Goal: Navigation & Orientation: Find specific page/section

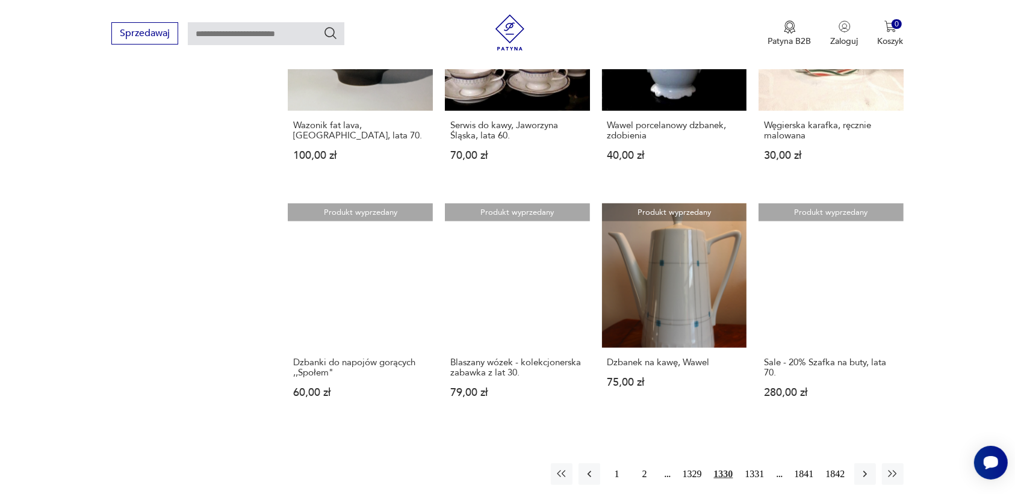
scroll to position [1134, 0]
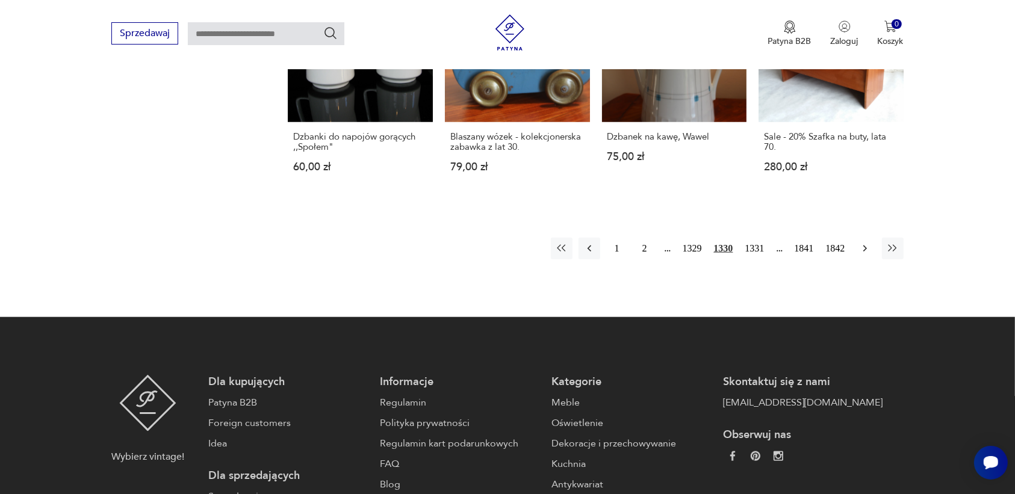
click at [861, 243] on icon "button" at bounding box center [865, 249] width 12 height 12
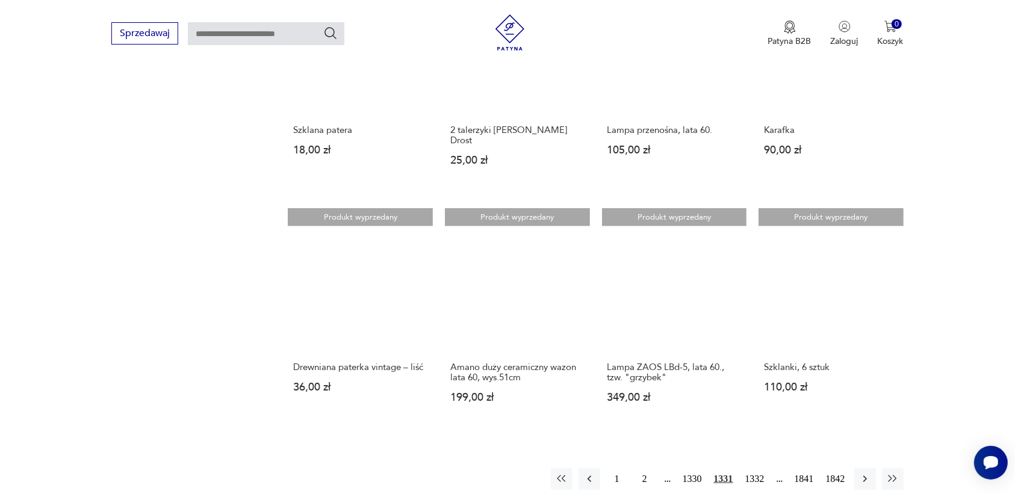
scroll to position [908, 0]
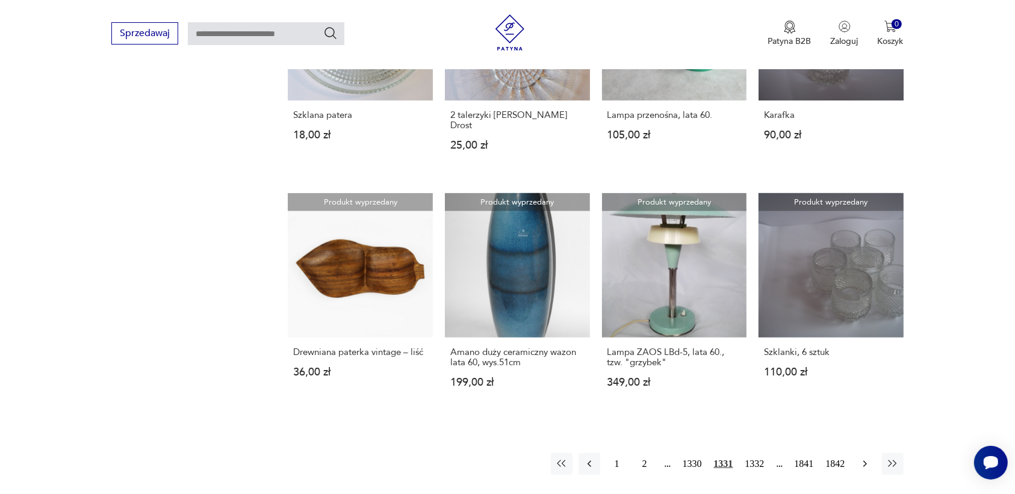
click at [864, 461] on icon "button" at bounding box center [865, 464] width 4 height 7
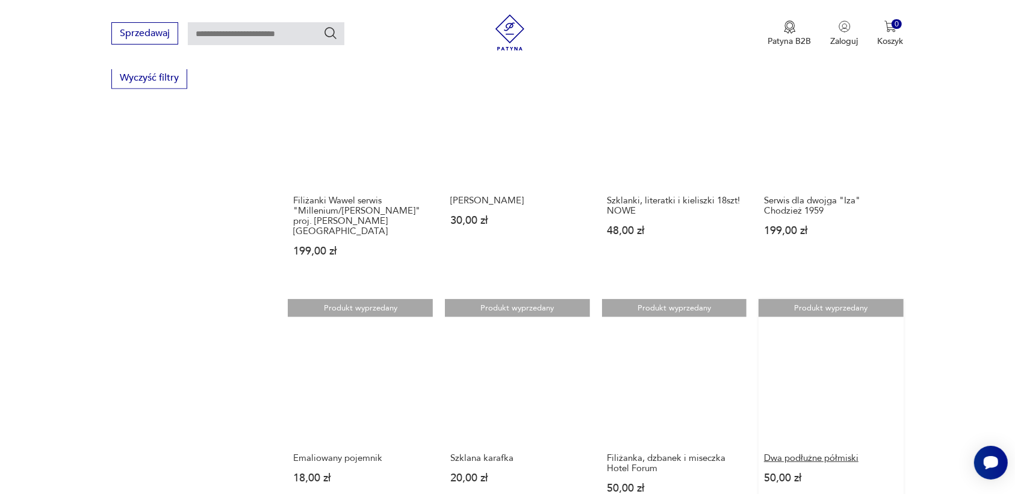
scroll to position [1059, 0]
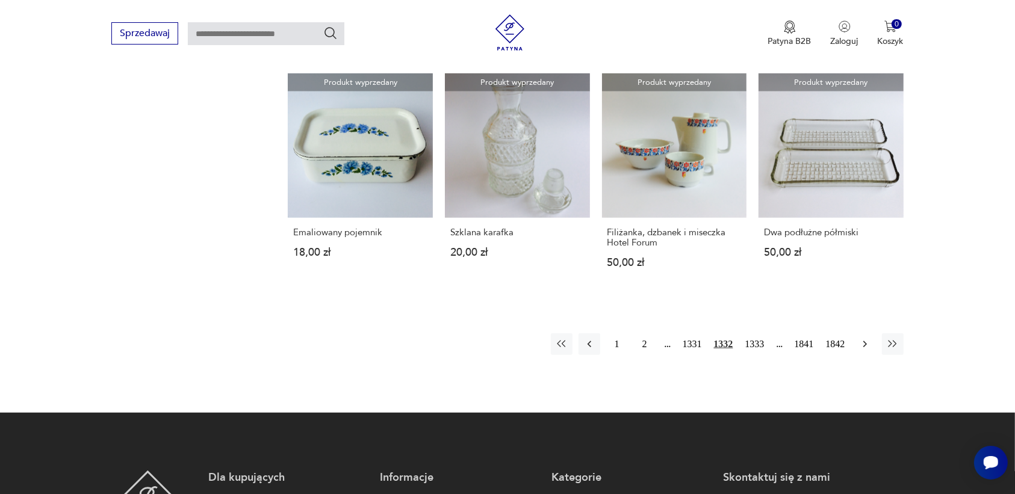
click at [860, 338] on icon "button" at bounding box center [865, 344] width 12 height 12
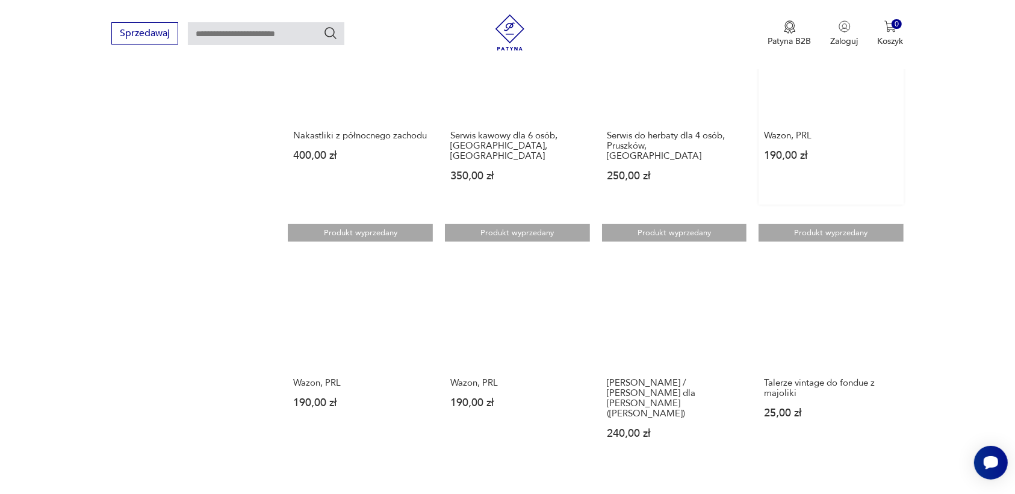
scroll to position [1134, 0]
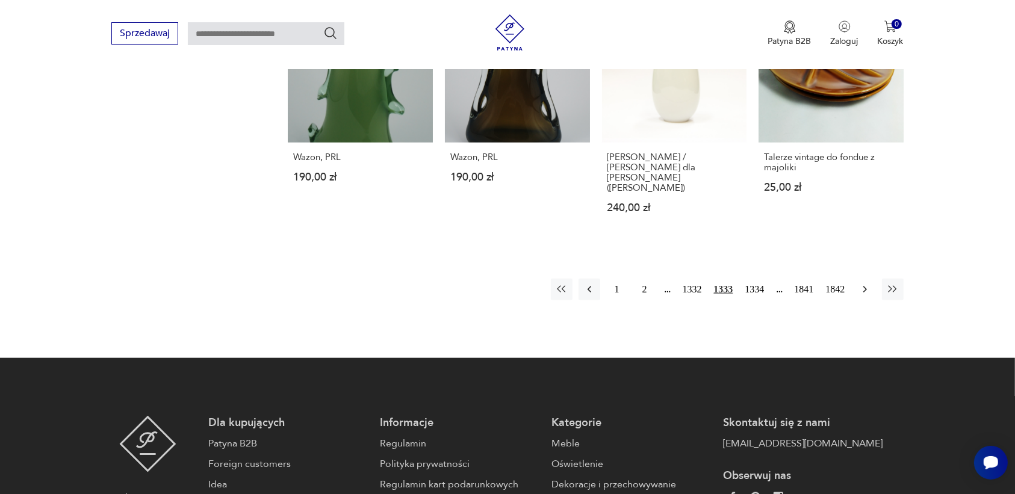
click at [865, 287] on icon "button" at bounding box center [865, 290] width 4 height 7
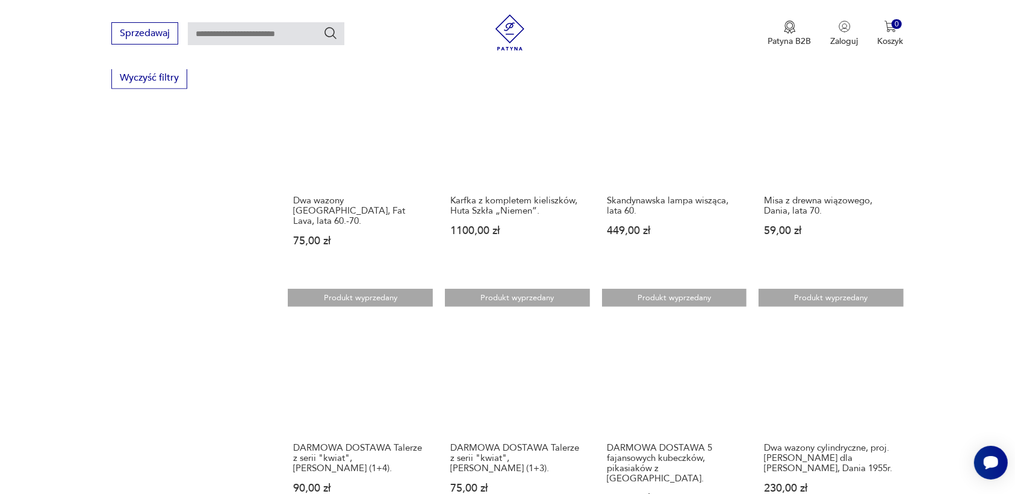
scroll to position [983, 0]
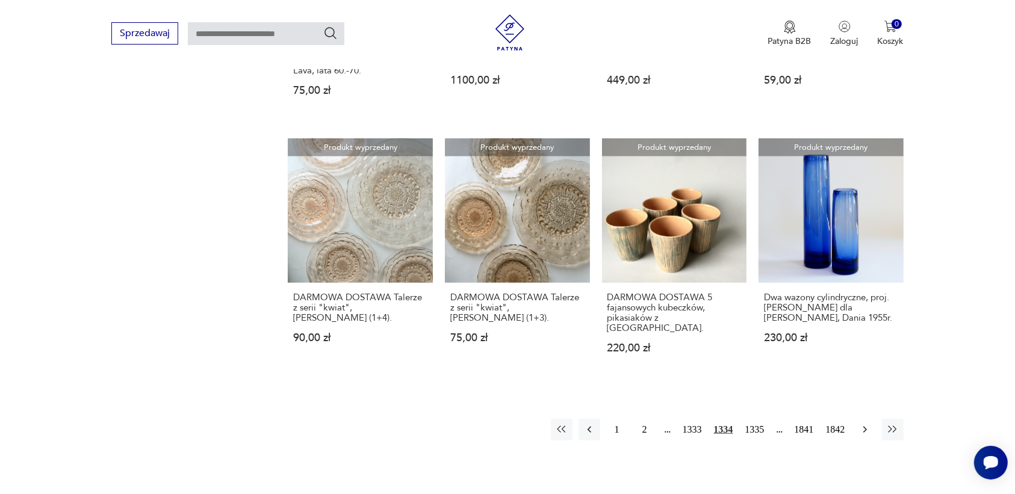
click at [865, 427] on icon "button" at bounding box center [865, 430] width 4 height 7
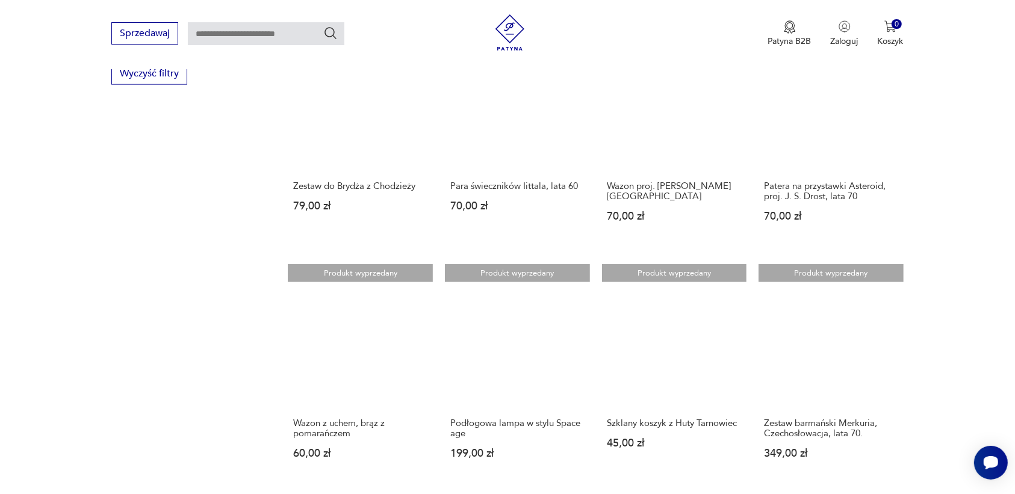
scroll to position [908, 0]
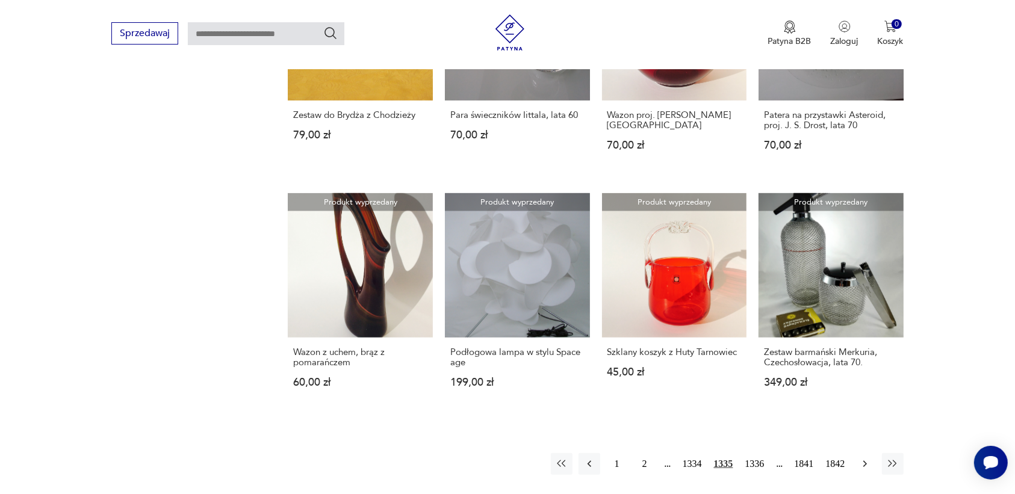
click at [868, 458] on icon "button" at bounding box center [865, 464] width 12 height 12
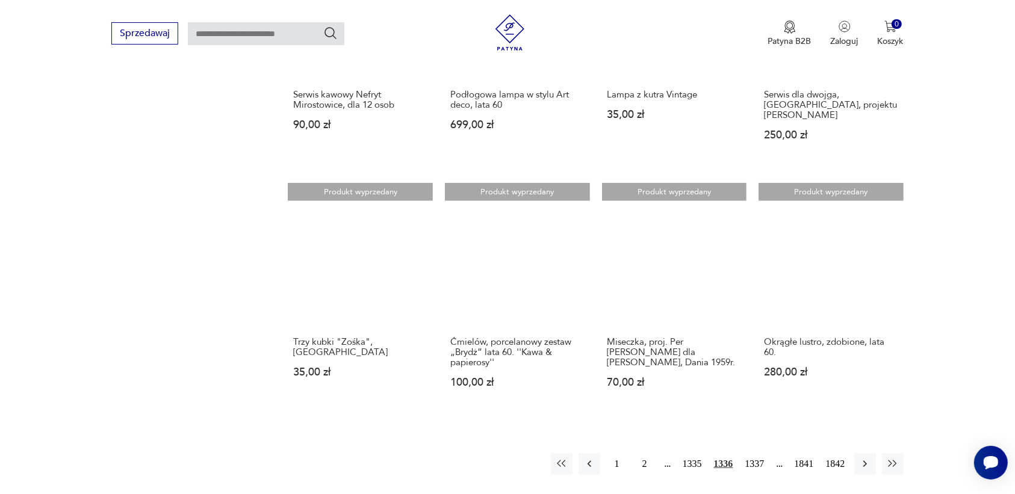
scroll to position [983, 0]
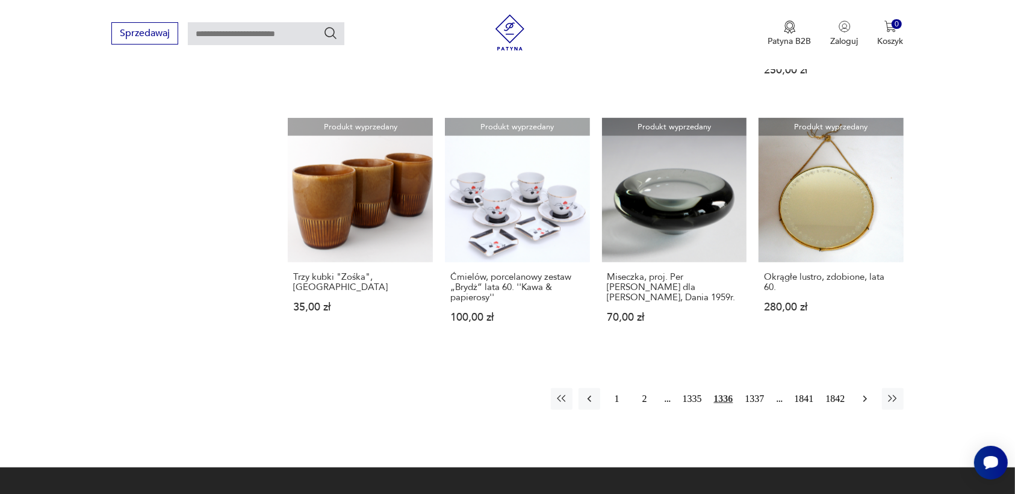
click at [863, 393] on icon "button" at bounding box center [865, 399] width 12 height 12
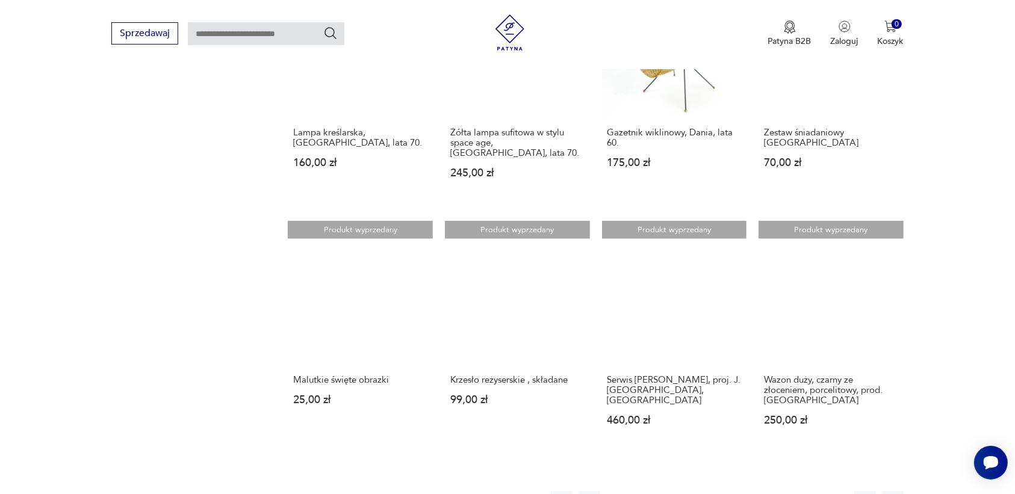
scroll to position [983, 0]
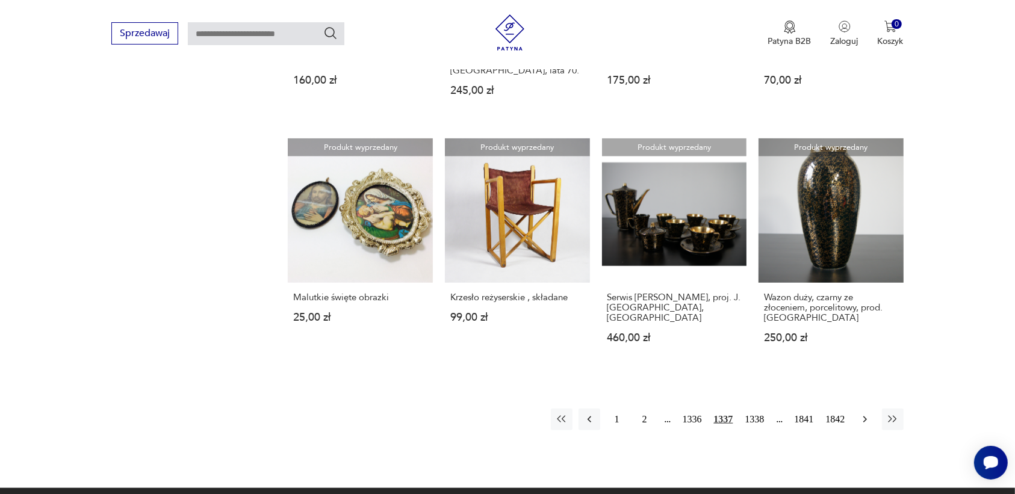
click at [867, 414] on icon "button" at bounding box center [865, 420] width 12 height 12
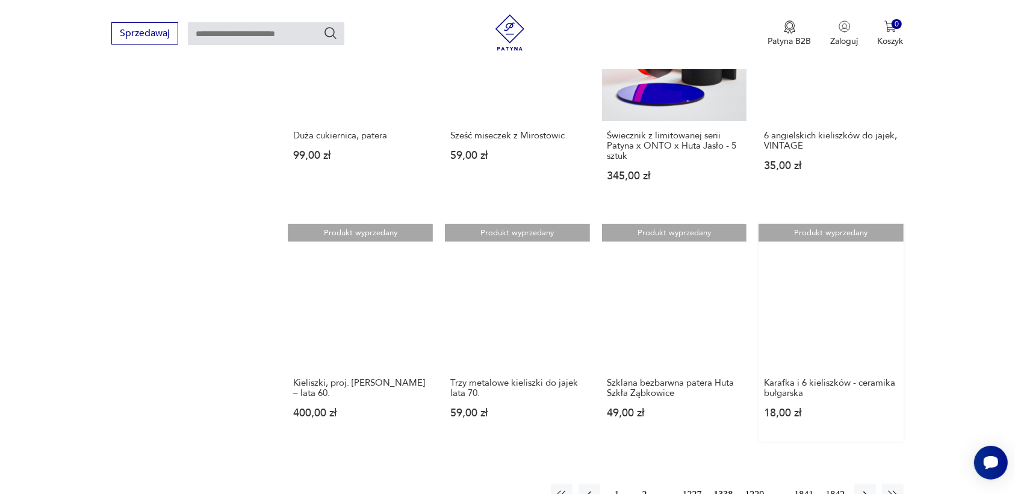
scroll to position [1059, 0]
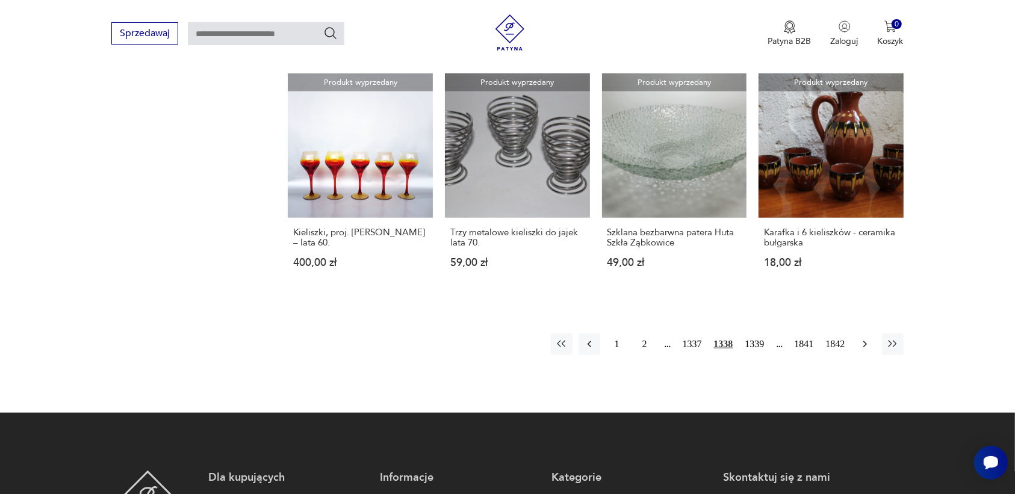
click at [867, 338] on icon "button" at bounding box center [865, 344] width 12 height 12
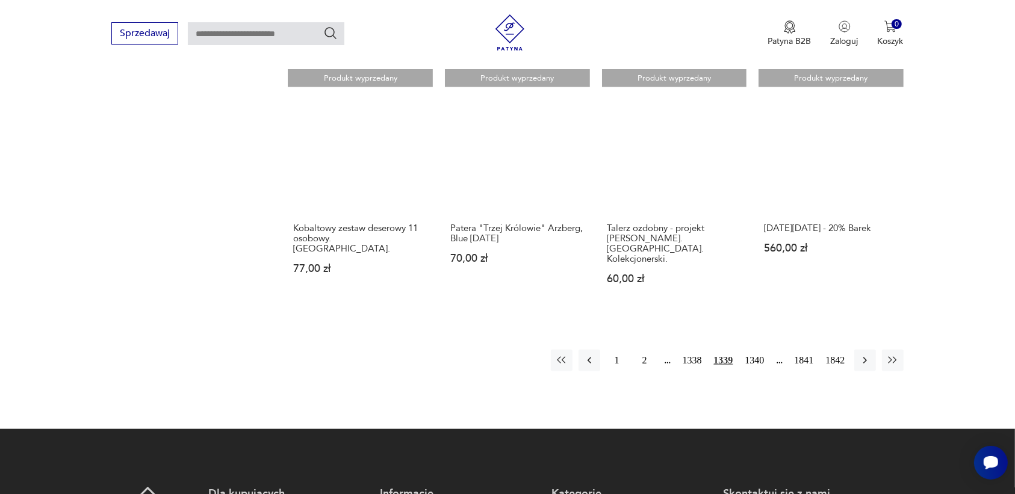
scroll to position [1134, 0]
